Goal: Transaction & Acquisition: Purchase product/service

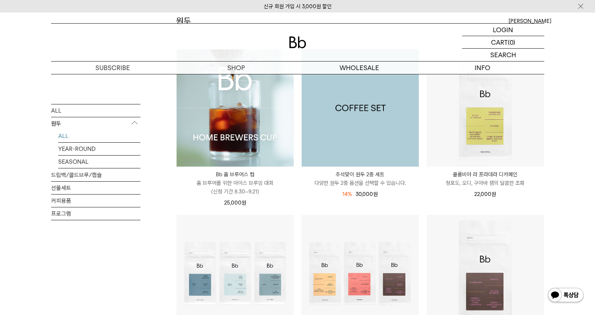
scroll to position [71, 0]
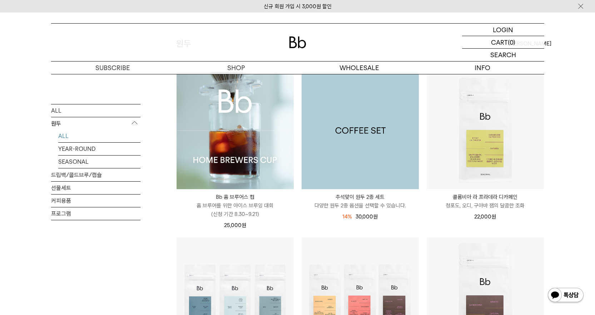
click at [382, 155] on img at bounding box center [359, 130] width 117 height 117
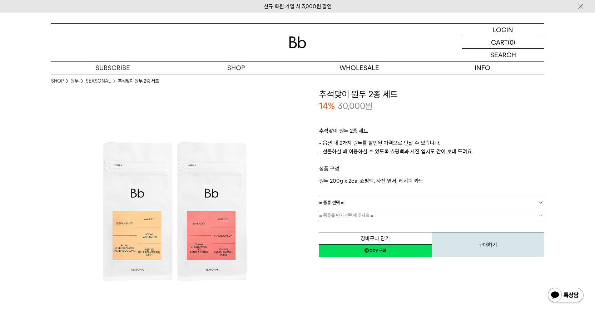
click at [368, 202] on link "= 종류 선택 =" at bounding box center [431, 202] width 225 height 13
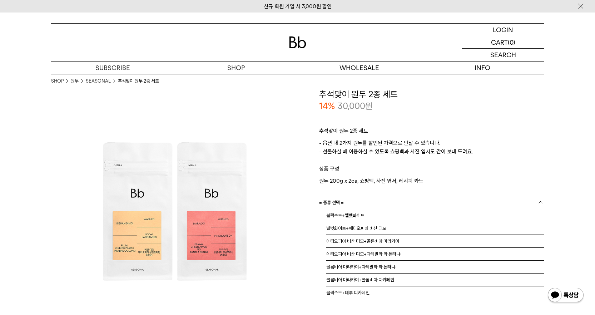
click at [368, 202] on link "= 종류 선택 =" at bounding box center [431, 202] width 225 height 13
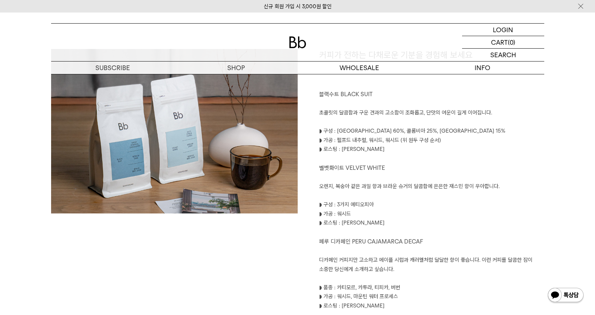
scroll to position [429, 0]
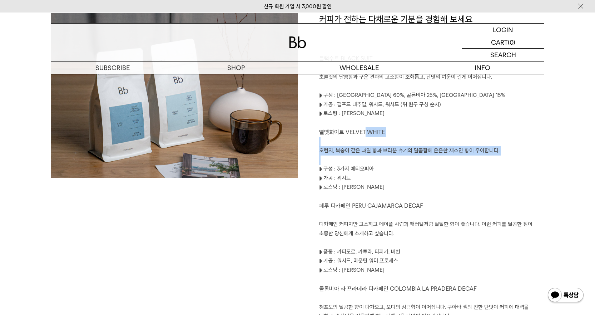
drag, startPoint x: 364, startPoint y: 135, endPoint x: 403, endPoint y: 162, distance: 47.3
click at [403, 162] on div "커피가 전하는 다채로운 기분을 경험해 보세요 블랙수트 BLACK SUIT 초콜릿의 달콤함과 구운 견과의 고소함이 조화롭고, 단맛의 여운이 길게…" at bounding box center [421, 185] width 246 height 344
click at [403, 162] on p at bounding box center [431, 159] width 225 height 9
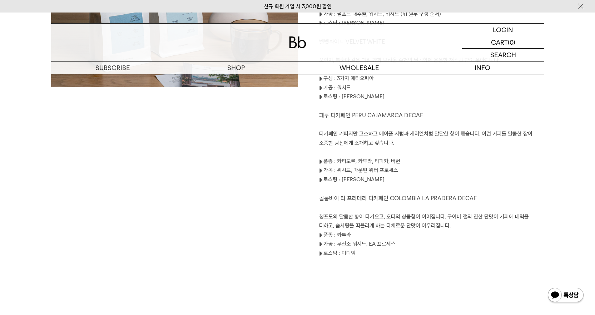
scroll to position [536, 0]
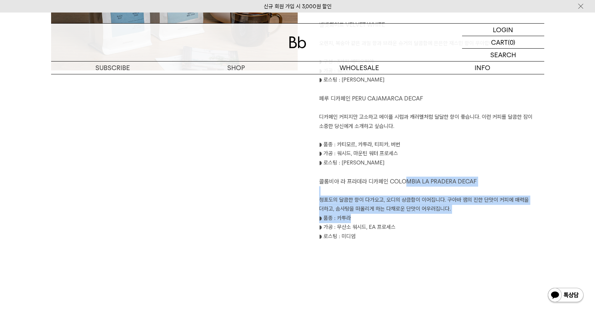
drag, startPoint x: 405, startPoint y: 185, endPoint x: 435, endPoint y: 216, distance: 43.5
click at [435, 216] on div "커피가 전하는 다채로운 기분을 경험해 보세요 블랙수트 BLACK SUIT 초콜릿의 달콤함과 구운 견과의 고소함이 조화롭고, 단맛의 여운이 길게…" at bounding box center [421, 78] width 246 height 344
click at [435, 216] on p "◗ 품종 : 카투라" at bounding box center [431, 218] width 225 height 9
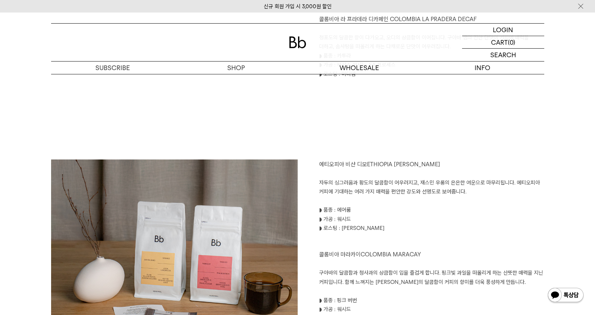
scroll to position [714, 0]
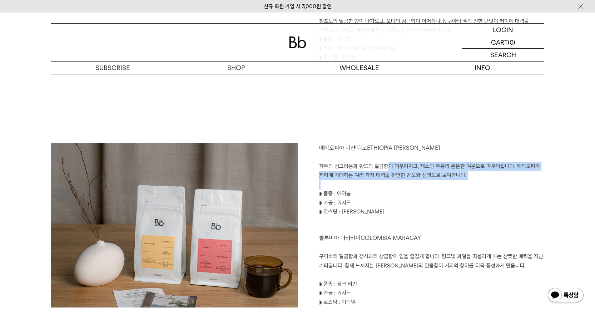
drag, startPoint x: 386, startPoint y: 167, endPoint x: 418, endPoint y: 184, distance: 35.9
click at [418, 184] on div "에티오피아 비샨 디모 ETHIOPIA [PERSON_NAME]의 싱그러움과 황도의 달콤함이 어우러지고, 재스민 우롱의 은은한 여운으로 마무리됩…" at bounding box center [421, 271] width 246 height 256
click at [418, 186] on p at bounding box center [431, 184] width 225 height 9
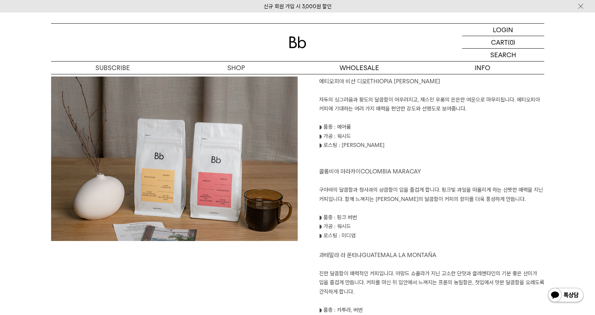
scroll to position [786, 0]
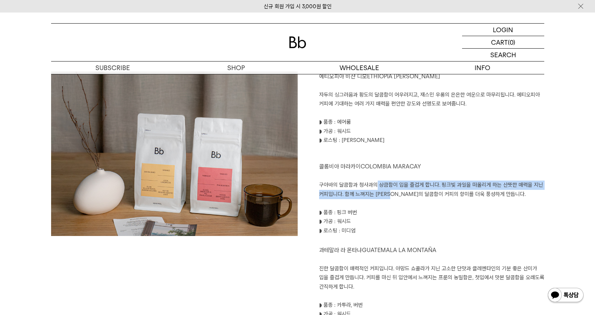
drag, startPoint x: 376, startPoint y: 187, endPoint x: 396, endPoint y: 200, distance: 23.2
click at [396, 199] on div "에티오피아 비샨 디모 ETHIOPIA [PERSON_NAME]의 싱그러움과 황도의 달콤함이 어우러지고, 재스민 우롱의 은은한 여운으로 마무리됩…" at bounding box center [421, 199] width 246 height 256
click at [396, 200] on p at bounding box center [431, 203] width 225 height 9
